Goal: Task Accomplishment & Management: Manage account settings

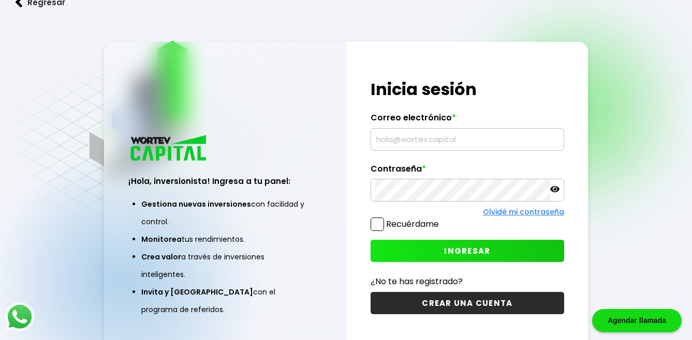
type input "[EMAIL_ADDRESS][DOMAIN_NAME]"
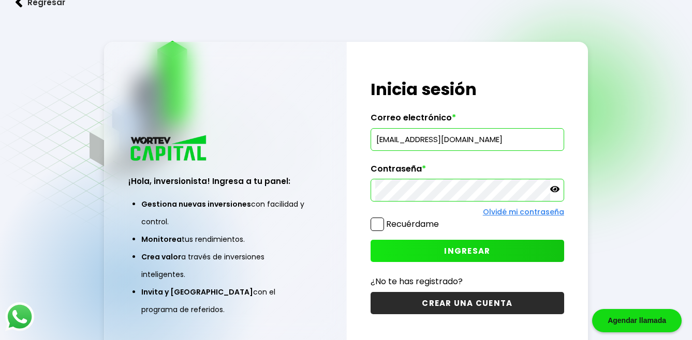
click at [378, 224] on span at bounding box center [376, 224] width 13 height 13
click at [441, 219] on input "Recuérdame" at bounding box center [441, 219] width 0 height 0
click at [465, 251] on span "INGRESAR" at bounding box center [467, 251] width 46 height 11
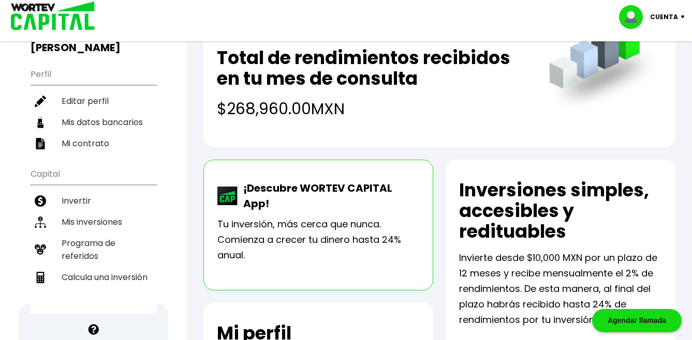
scroll to position [103, 0]
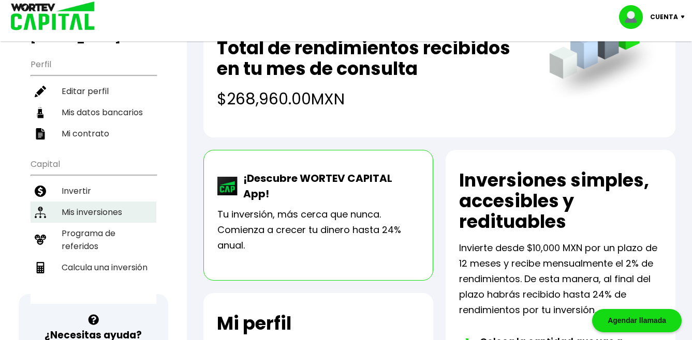
click at [119, 202] on li "Mis inversiones" at bounding box center [94, 212] width 126 height 21
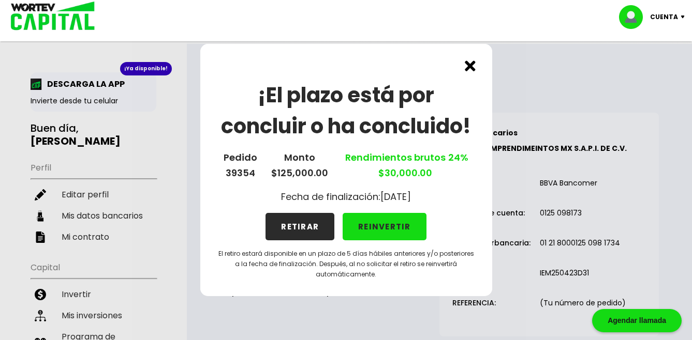
click at [467, 64] on img at bounding box center [470, 66] width 11 height 11
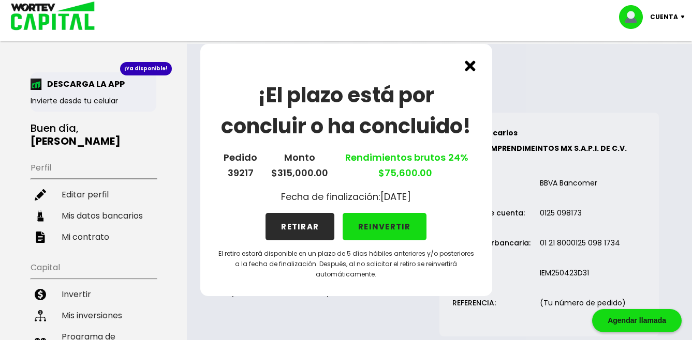
click at [293, 225] on button "RETIRAR" at bounding box center [299, 226] width 69 height 27
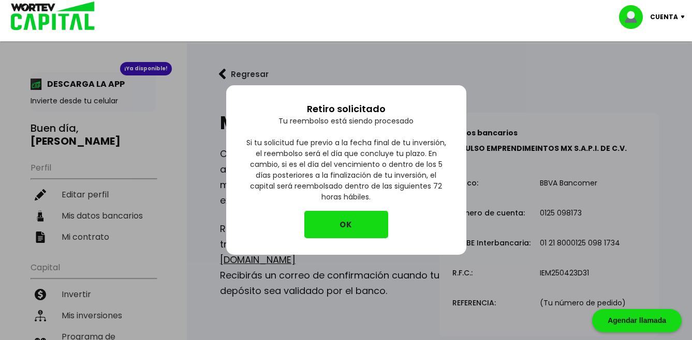
click at [343, 220] on button "OK" at bounding box center [346, 224] width 84 height 27
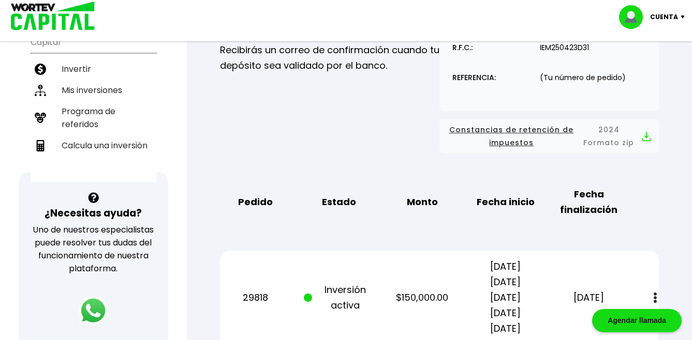
scroll to position [155, 0]
